Goal: Information Seeking & Learning: Learn about a topic

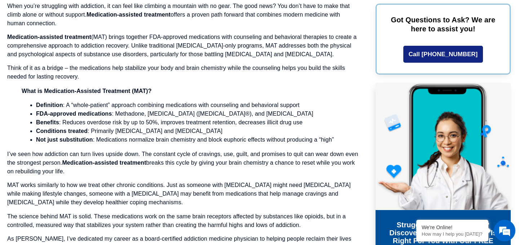
scroll to position [604, 0]
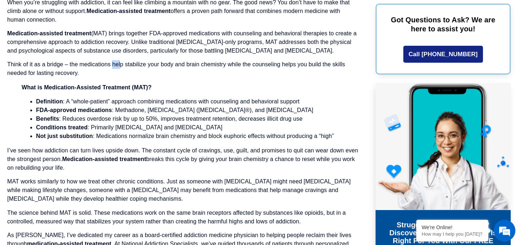
drag, startPoint x: 112, startPoint y: 64, endPoint x: 120, endPoint y: 64, distance: 7.9
click at [120, 64] on p "Think of it as a bridge – the medications help stabilize your body and brain ch…" at bounding box center [183, 68] width 352 height 17
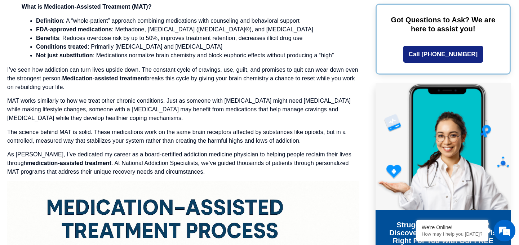
scroll to position [686, 0]
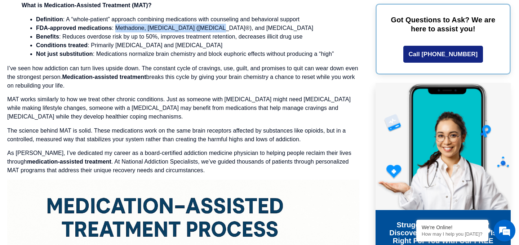
drag, startPoint x: 115, startPoint y: 27, endPoint x: 220, endPoint y: 29, distance: 105.0
click at [220, 29] on li "FDA-approved medications : Methadone, [MEDICAL_DATA] ([MEDICAL_DATA]®), and [ME…" at bounding box center [190, 28] width 309 height 9
click at [211, 38] on li "Benefits : Reduces overdose risk by up to 50%, improves treatment retention, de…" at bounding box center [190, 36] width 309 height 9
drag, startPoint x: 115, startPoint y: 28, endPoint x: 271, endPoint y: 28, distance: 155.4
click at [271, 28] on li "FDA-approved medications : Methadone, [MEDICAL_DATA] ([MEDICAL_DATA]®), and [ME…" at bounding box center [190, 28] width 309 height 9
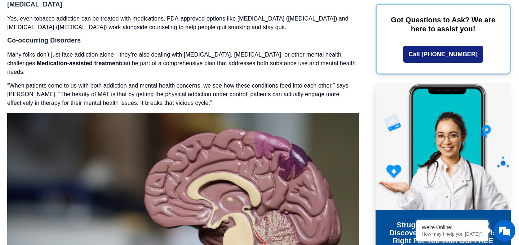
scroll to position [1454, 0]
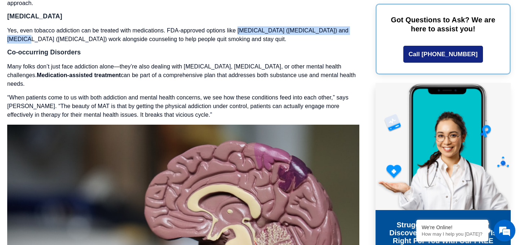
drag, startPoint x: 238, startPoint y: 21, endPoint x: 351, endPoint y: 20, distance: 113.2
click at [351, 26] on p "Yes, even tobacco addiction can be treated with medications. FDA-approved optio…" at bounding box center [183, 34] width 352 height 17
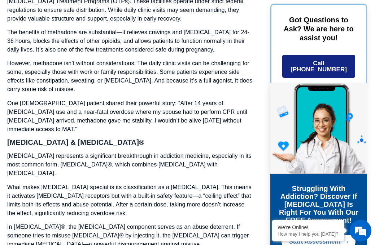
scroll to position [2054, 0]
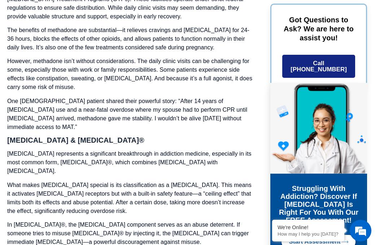
click at [43, 57] on p "However, methadone isn’t without considerations. The daily clinic visits can be…" at bounding box center [130, 74] width 247 height 35
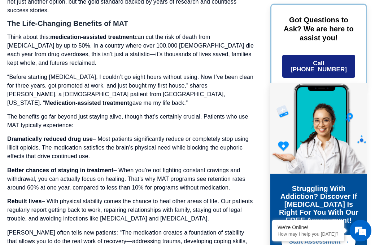
scroll to position [3039, 0]
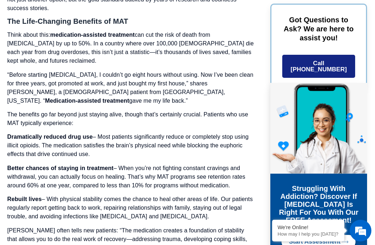
click at [94, 110] on p "The benefits go far beyond just staying alive, though that’s certainly crucial.…" at bounding box center [130, 118] width 247 height 17
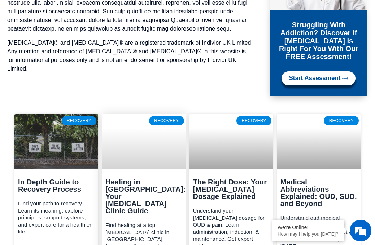
scroll to position [6606, 0]
